Goal: Obtain resource: Download file/media

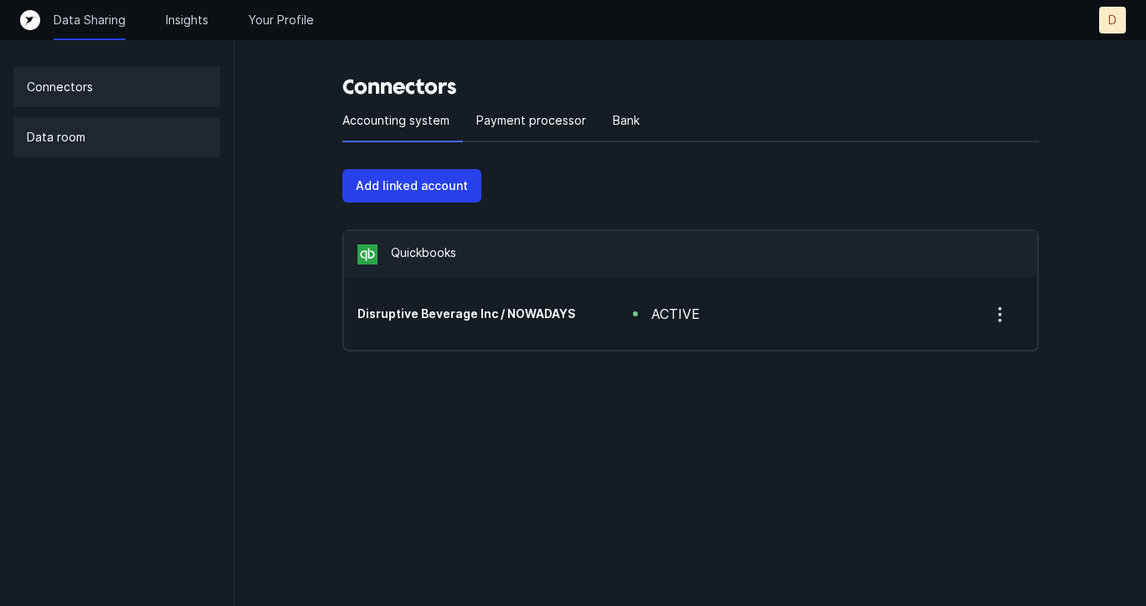
click at [96, 145] on div "Data room" at bounding box center [116, 137] width 207 height 40
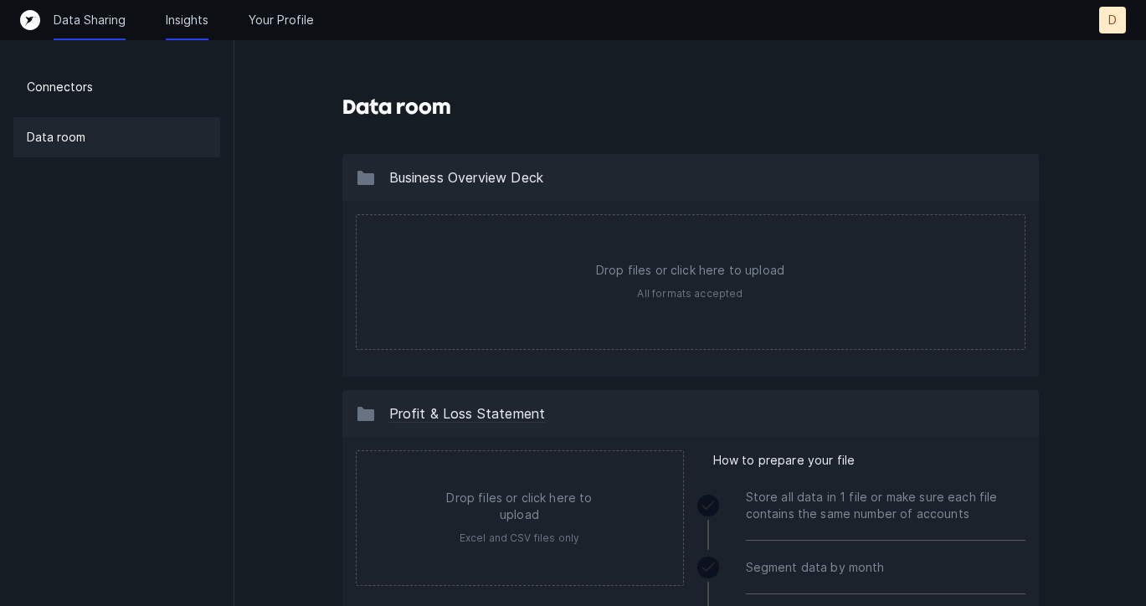
click at [192, 21] on p "Insights" at bounding box center [187, 20] width 43 height 17
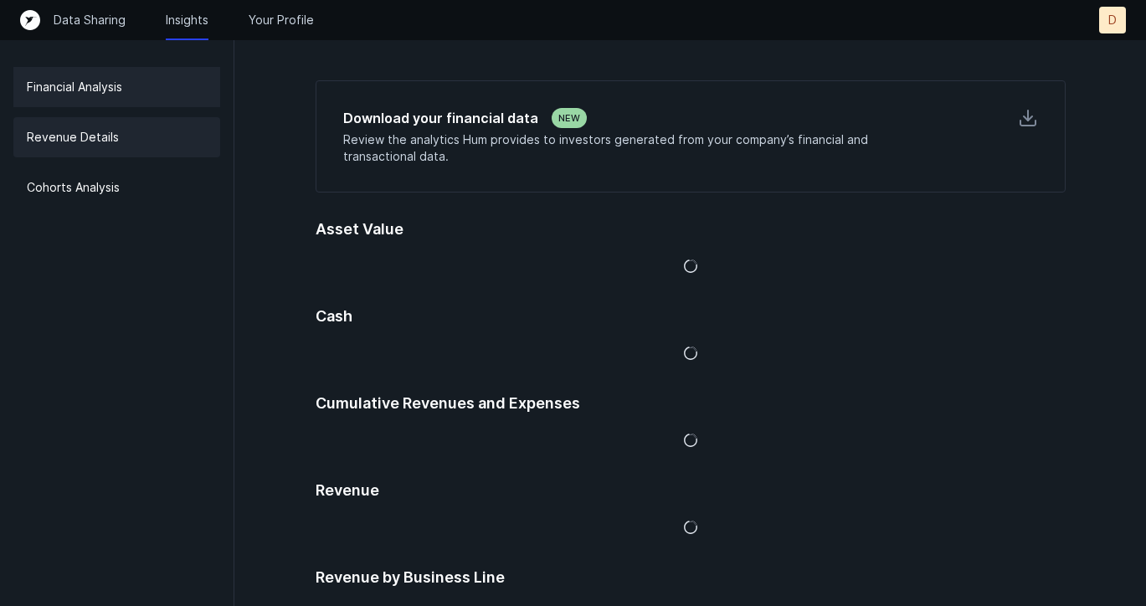
click at [64, 151] on div "Revenue Details" at bounding box center [116, 137] width 207 height 40
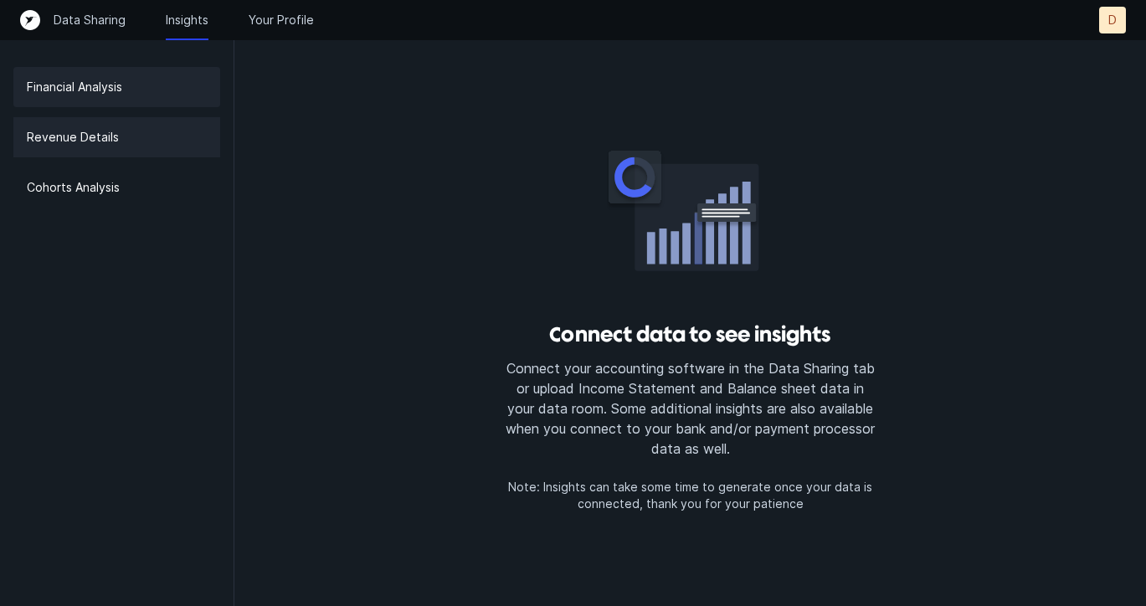
click at [84, 95] on p "Financial Analysis" at bounding box center [74, 87] width 95 height 20
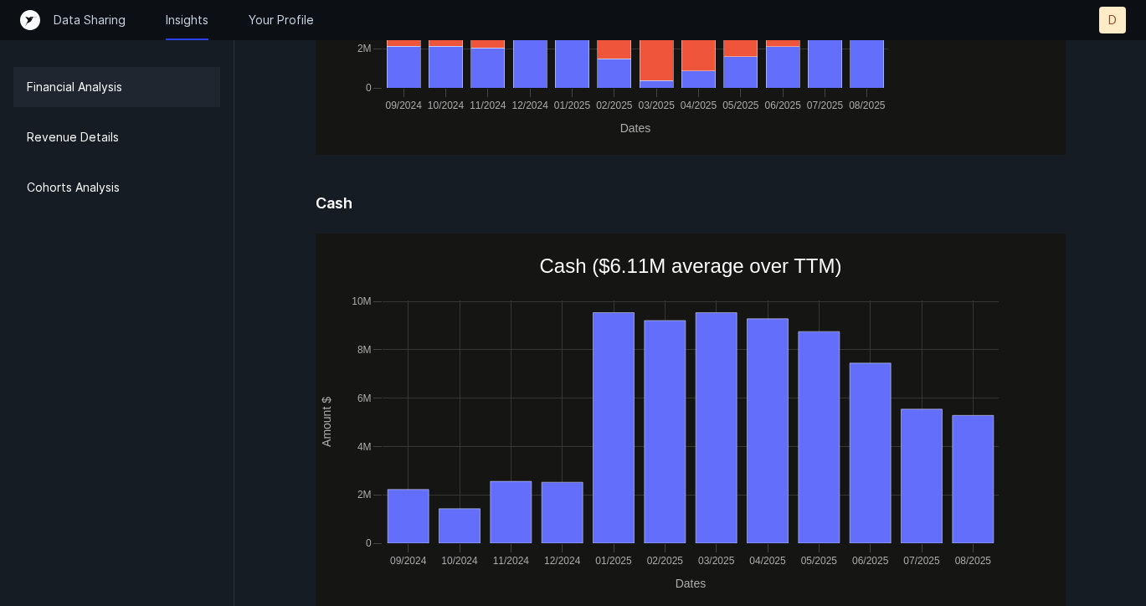
scroll to position [270, 0]
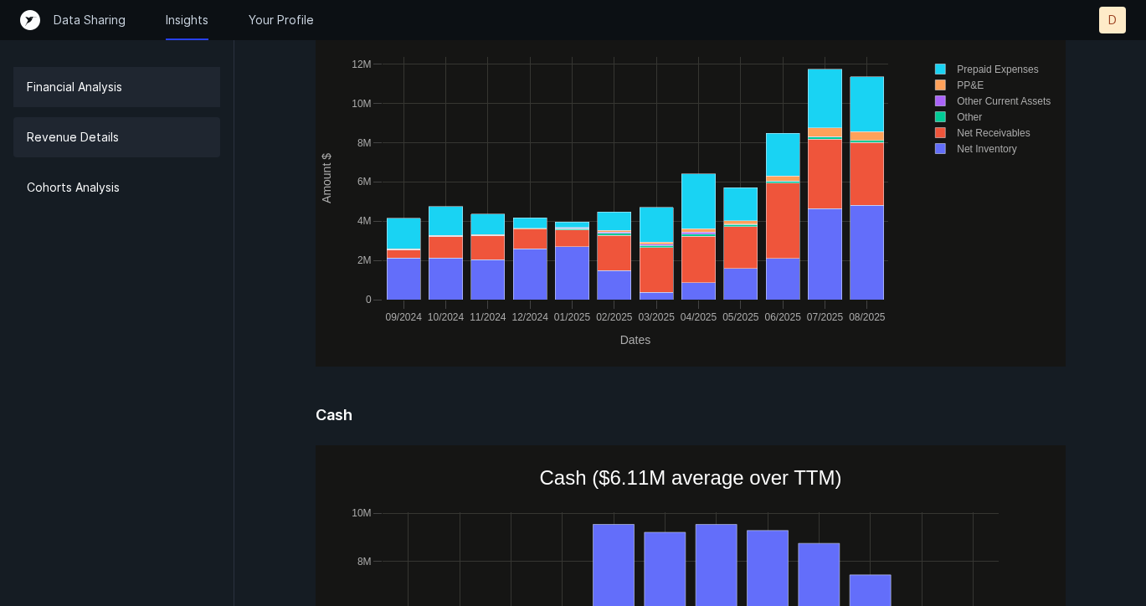
click at [98, 126] on div "Revenue Details" at bounding box center [116, 137] width 207 height 40
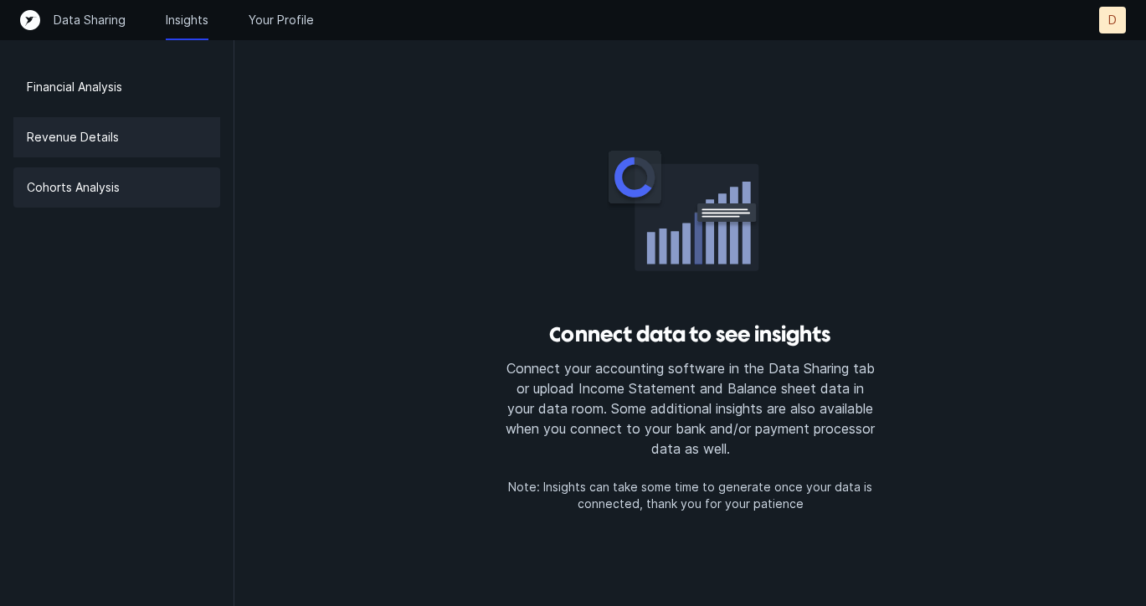
click at [132, 178] on div "Cohorts Analysis" at bounding box center [116, 187] width 207 height 40
click at [96, 17] on p "Data Sharing" at bounding box center [90, 20] width 72 height 17
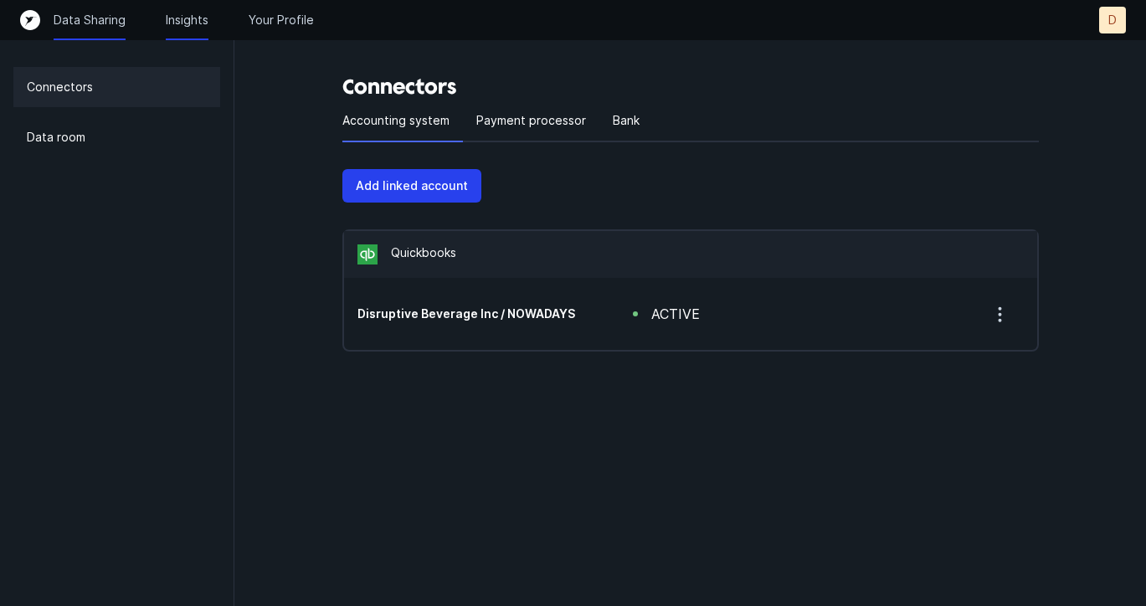
click at [183, 20] on p "Insights" at bounding box center [187, 20] width 43 height 17
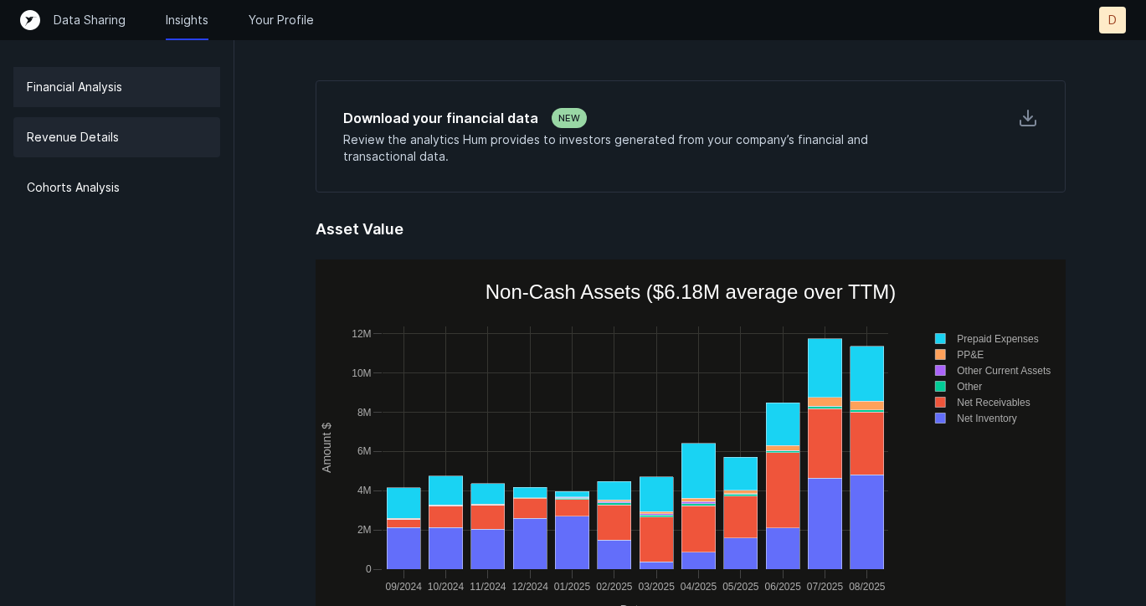
click at [132, 136] on div "Revenue Details" at bounding box center [116, 137] width 207 height 40
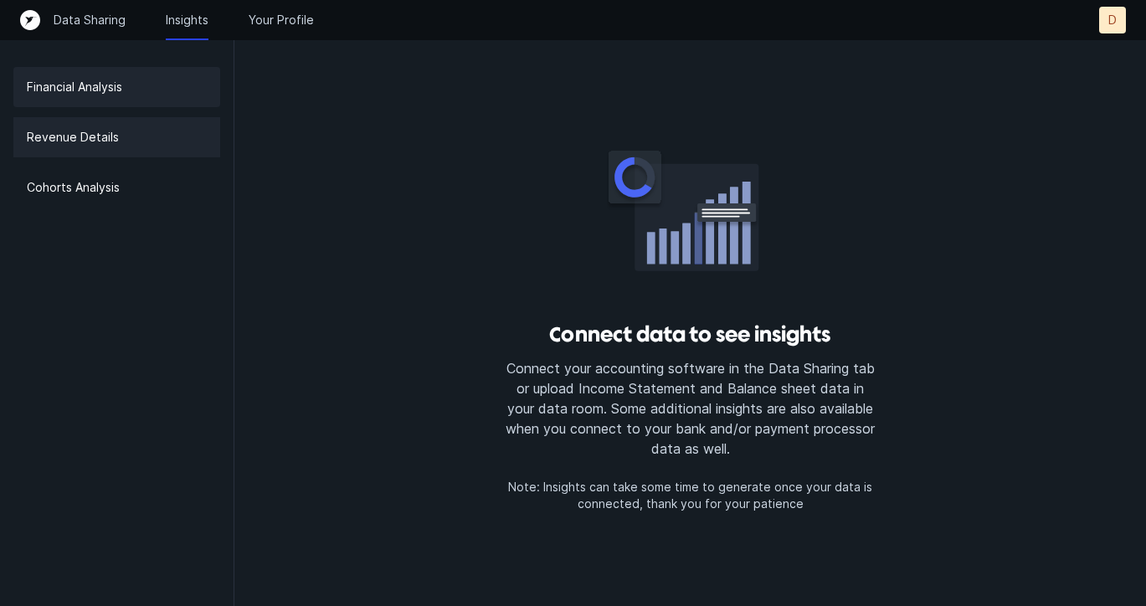
click at [91, 88] on p "Financial Analysis" at bounding box center [74, 87] width 95 height 20
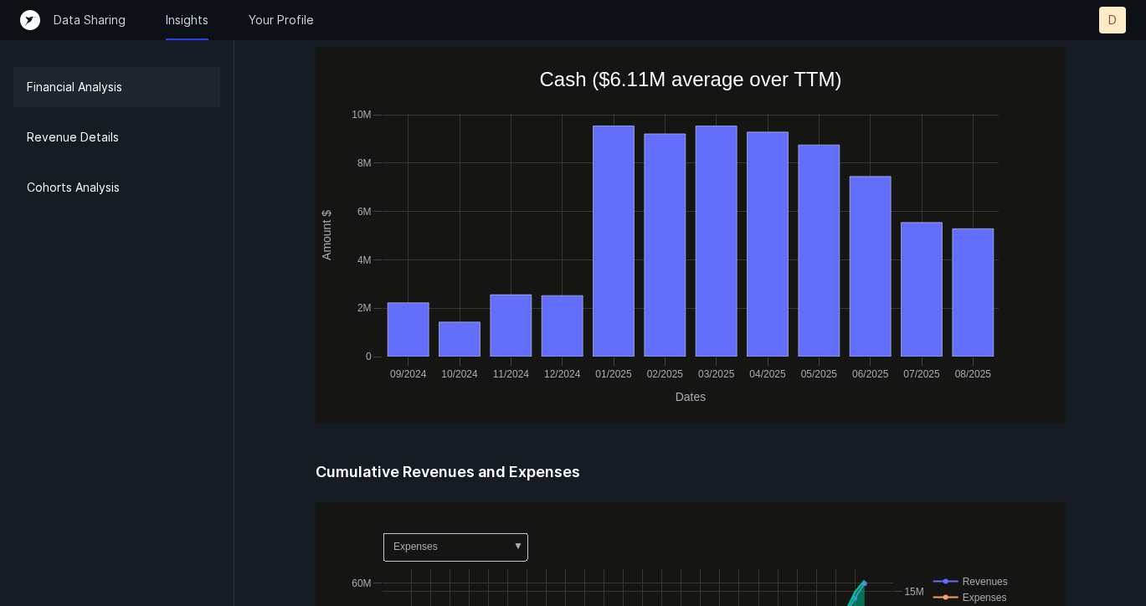
scroll to position [192, 0]
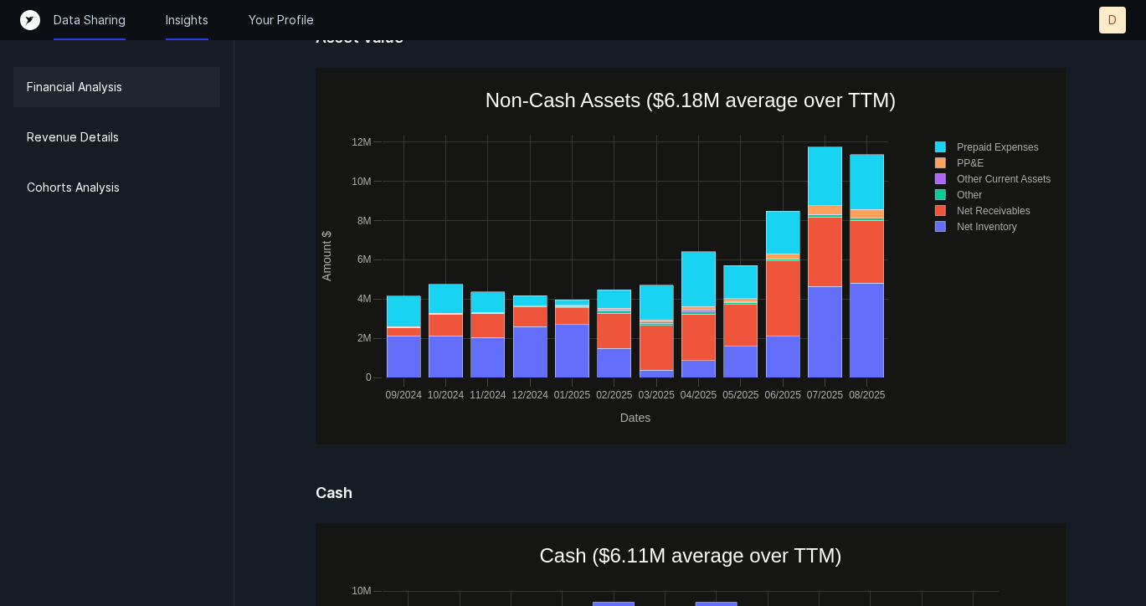
click at [72, 18] on p "Data Sharing" at bounding box center [90, 20] width 72 height 17
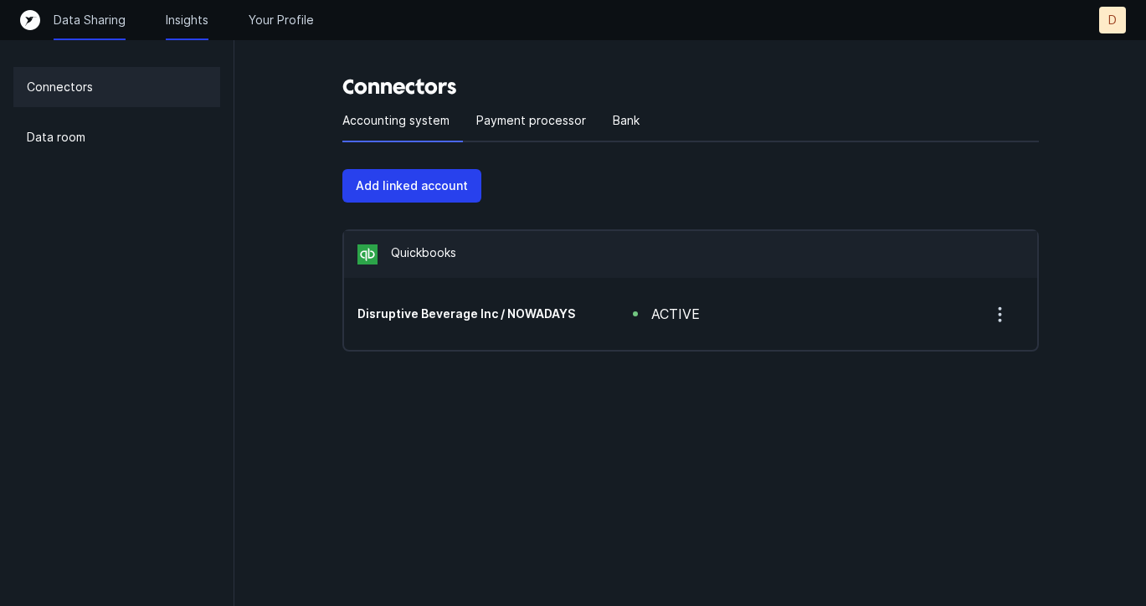
click at [187, 18] on p "Insights" at bounding box center [187, 20] width 43 height 17
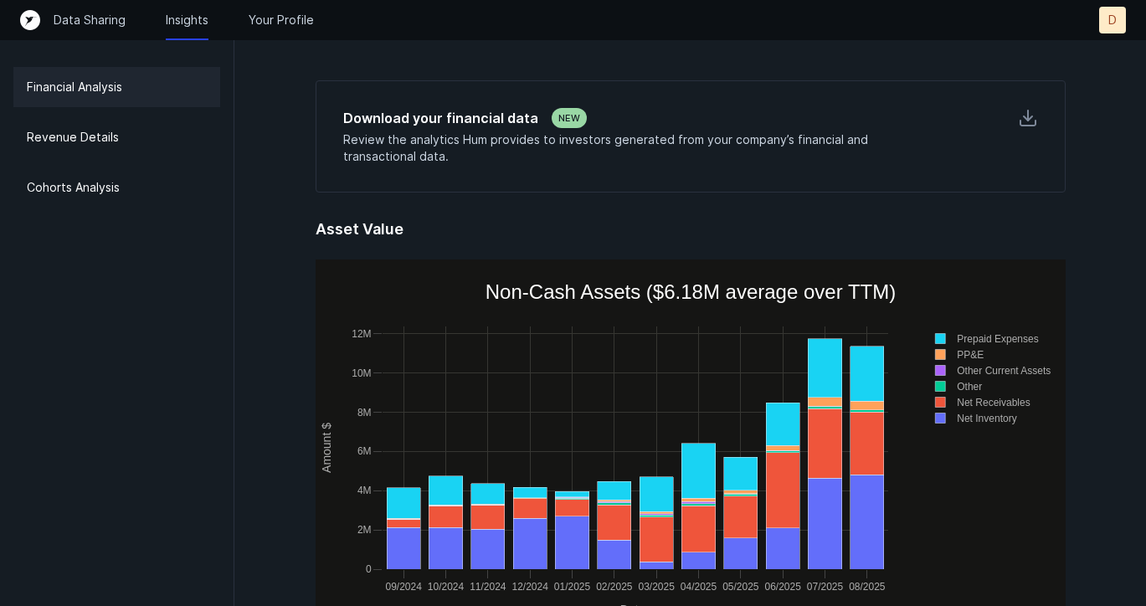
click at [119, 97] on div "Financial Analysis" at bounding box center [116, 87] width 207 height 40
click at [91, 149] on div "Revenue Details" at bounding box center [116, 137] width 207 height 40
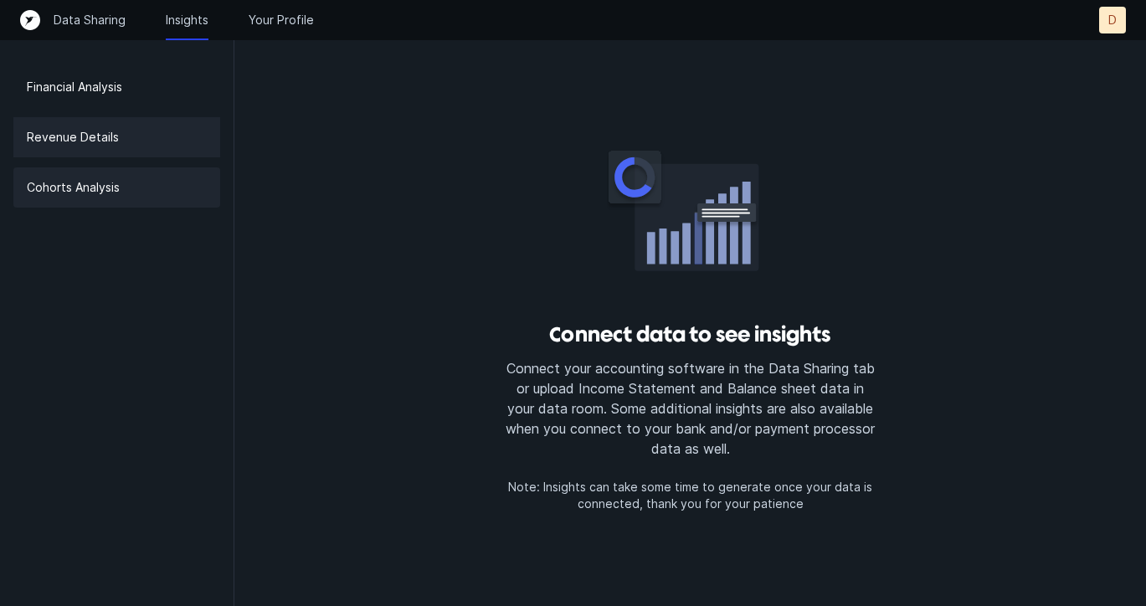
click at [89, 190] on p "Cohorts Analysis" at bounding box center [73, 188] width 93 height 20
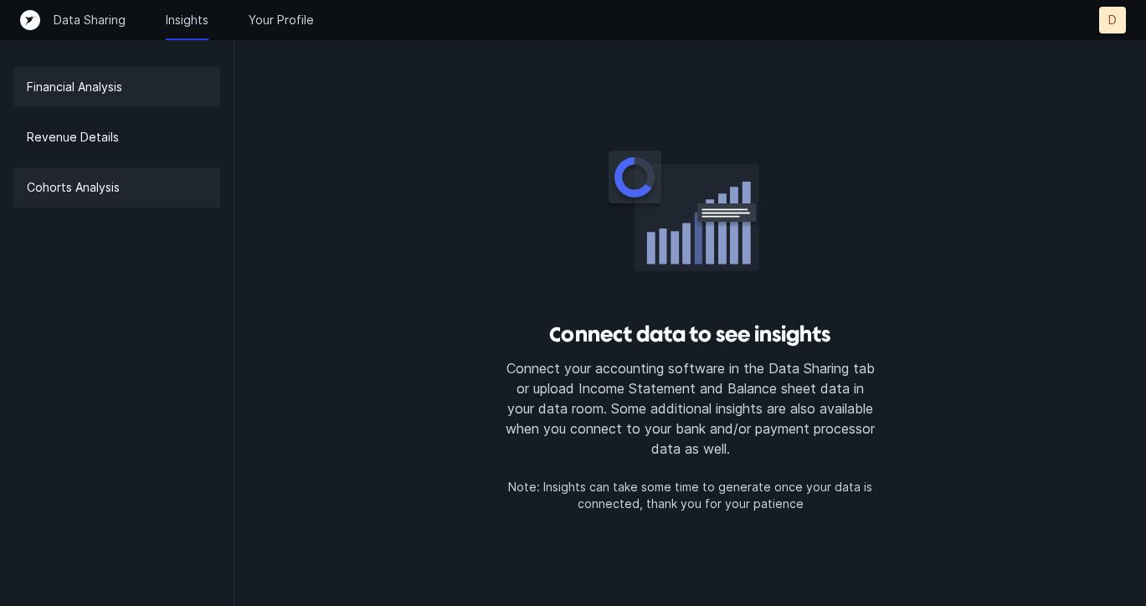
click at [94, 94] on p "Financial Analysis" at bounding box center [74, 87] width 95 height 20
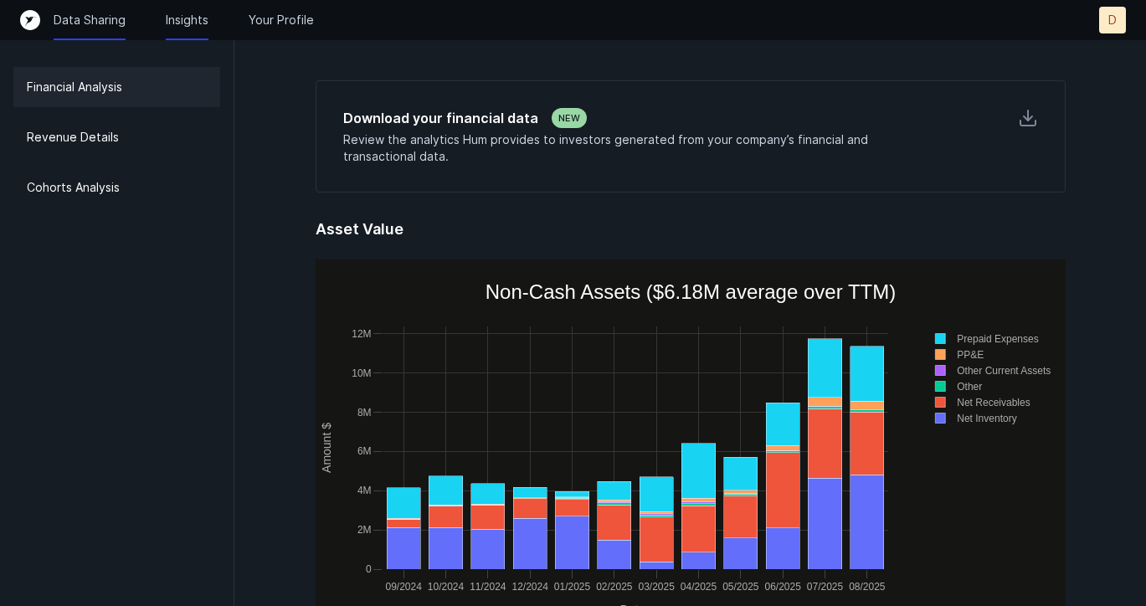
click at [90, 19] on p "Data Sharing" at bounding box center [90, 20] width 72 height 17
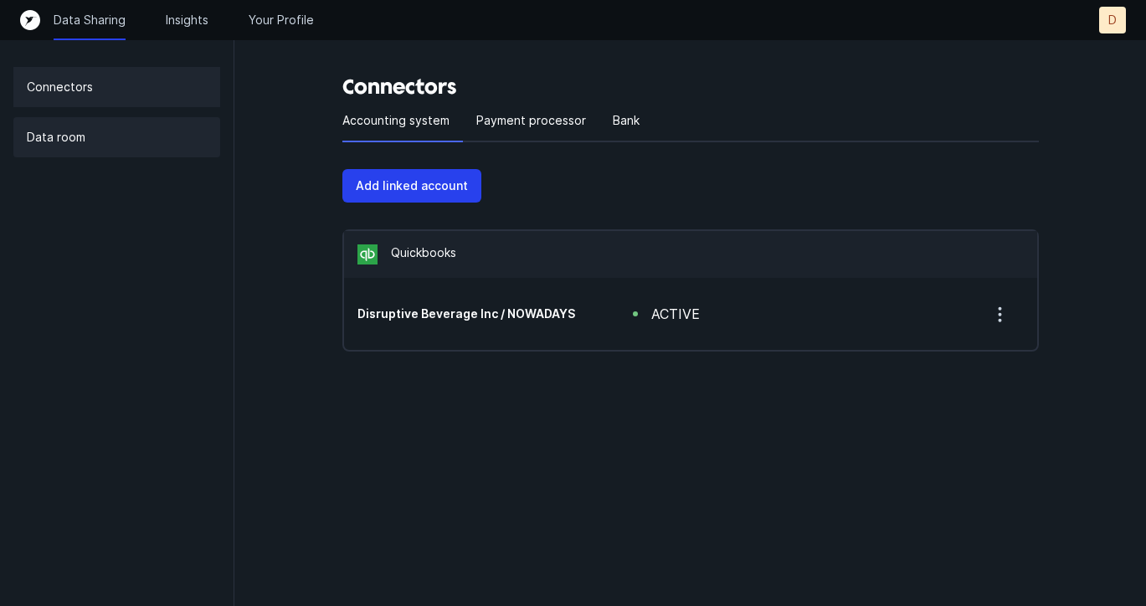
click at [75, 129] on p "Data room" at bounding box center [56, 137] width 59 height 20
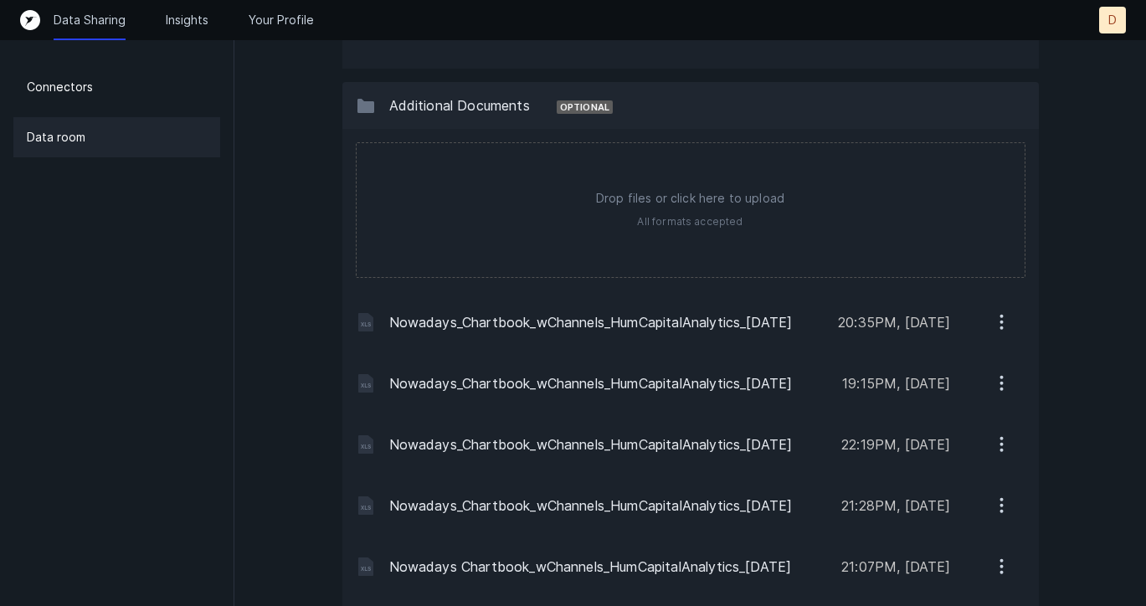
scroll to position [2728, 0]
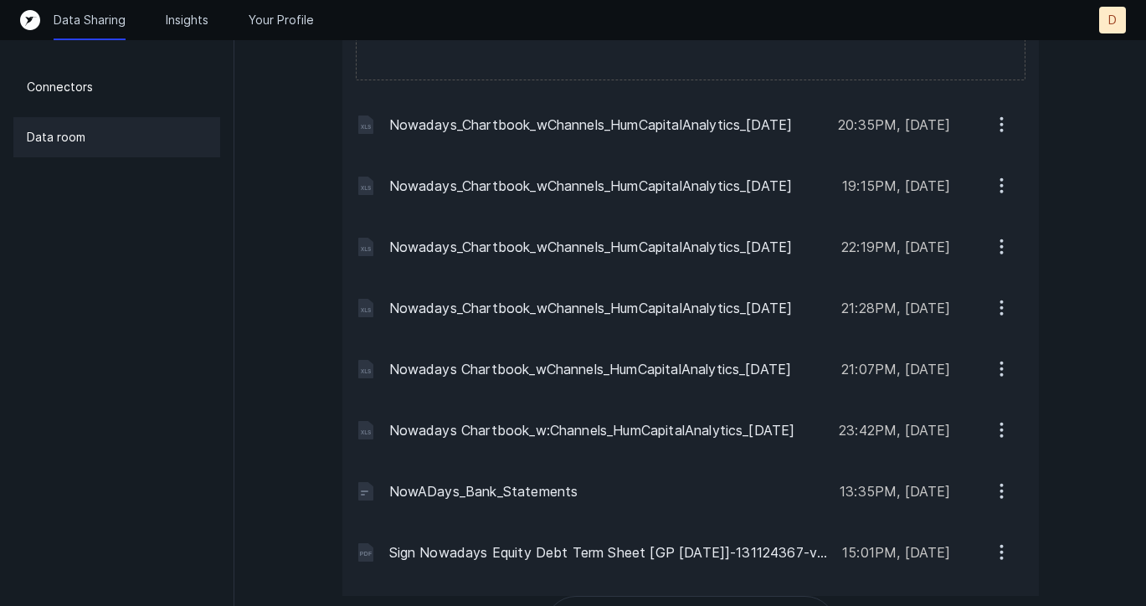
click at [999, 125] on icon "button" at bounding box center [1001, 124] width 21 height 21
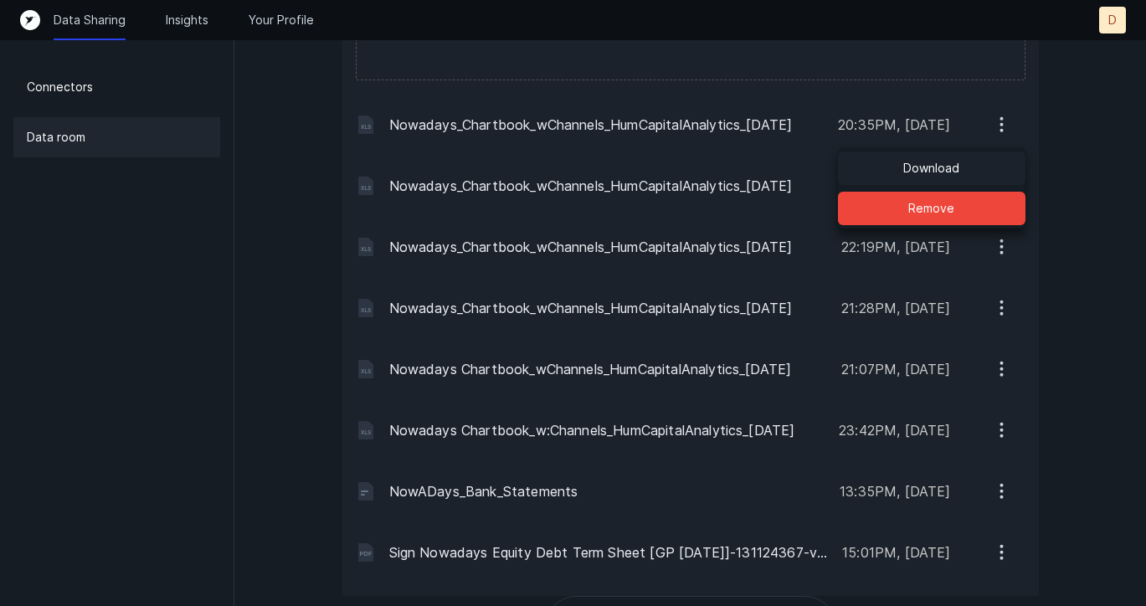
click at [961, 167] on button "Download" at bounding box center [932, 168] width 188 height 33
